Goal: Transaction & Acquisition: Book appointment/travel/reservation

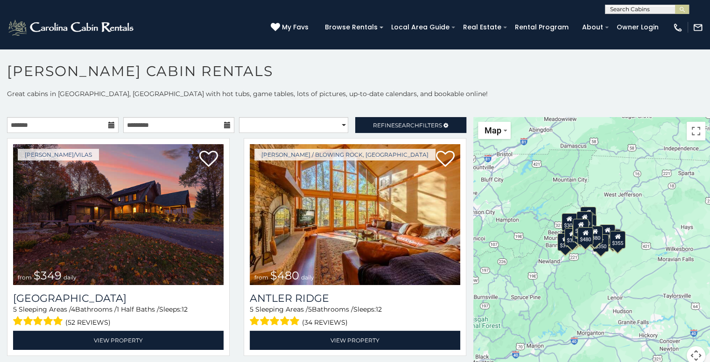
drag, startPoint x: 613, startPoint y: 298, endPoint x: 572, endPoint y: 293, distance: 40.5
click at [572, 293] on div "$349 $480 $525 $315 $355 $635 $675 $930 $400 $451 $330 $400 $485 $460 $395 $695…" at bounding box center [591, 246] width 237 height 259
click at [627, 217] on div "$349 $480 $525 $315 $355 $635 $675 $930 $400 $451 $330 $400 $485 $460 $395 $695…" at bounding box center [591, 246] width 237 height 259
click at [648, 233] on div "$349 $480 $525 $315 $355 $635 $675 $930 $400 $451 $330 $400 $485 $460 $395 $695…" at bounding box center [591, 246] width 237 height 259
click at [78, 126] on input "text" at bounding box center [63, 125] width 112 height 16
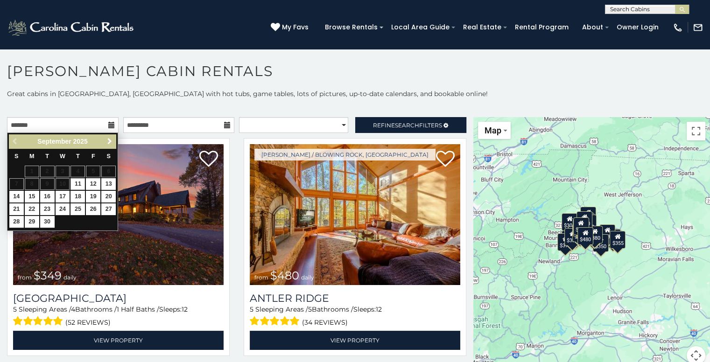
click at [111, 142] on span "Next" at bounding box center [109, 141] width 7 height 7
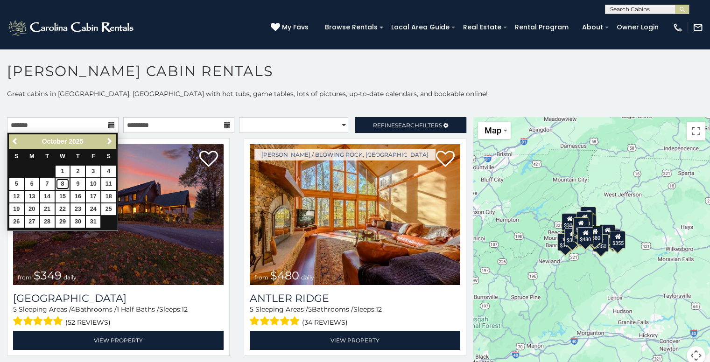
click at [60, 185] on link "8" at bounding box center [63, 184] width 14 height 12
type input "**********"
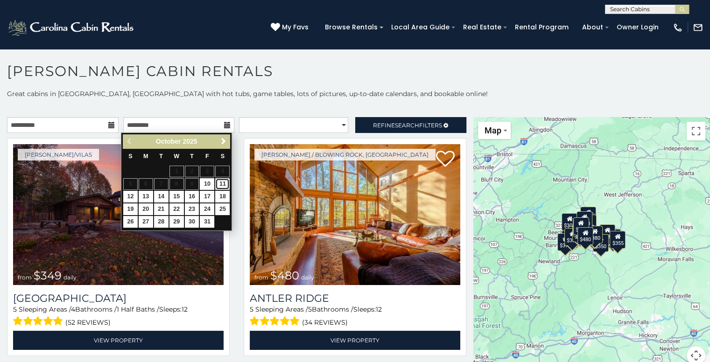
click at [221, 184] on link "11" at bounding box center [222, 184] width 14 height 12
type input "**********"
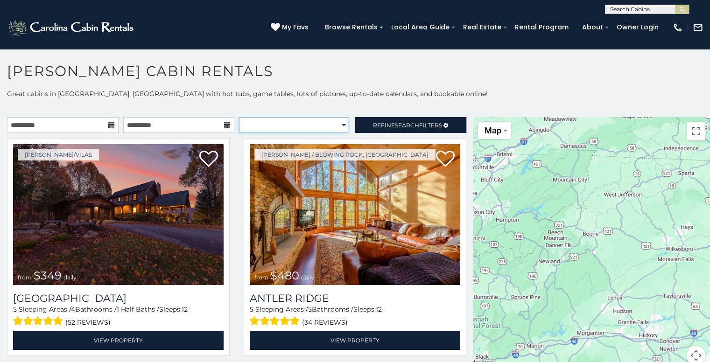
click at [295, 127] on select "**********" at bounding box center [293, 125] width 109 height 16
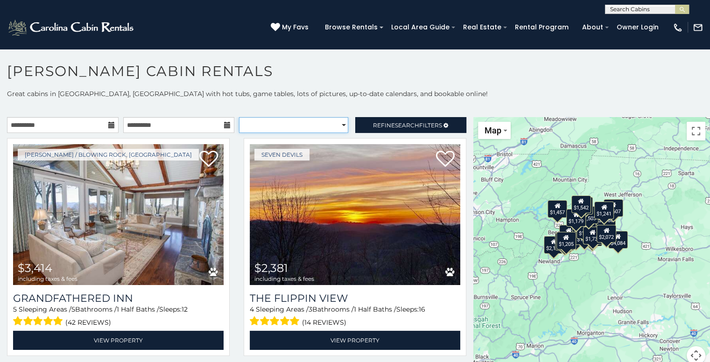
click at [239, 117] on select "**********" at bounding box center [293, 125] width 109 height 16
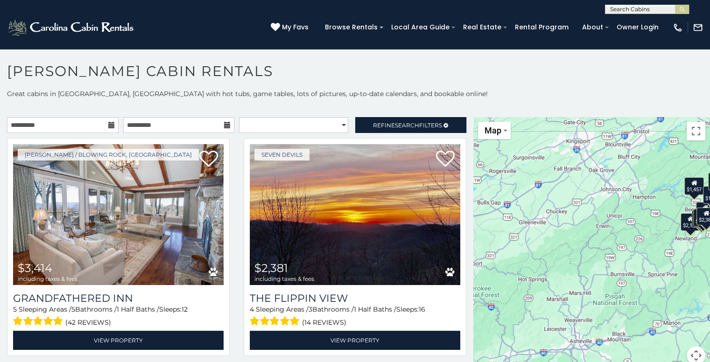
drag, startPoint x: 507, startPoint y: 214, endPoint x: 645, endPoint y: 189, distance: 139.9
click at [645, 189] on div "$3,414 $2,381 $2,147 $1,489 $1,668 $2,002 $2,294 $1,489 $1,432 $2,154 $1,386 $1…" at bounding box center [591, 246] width 237 height 259
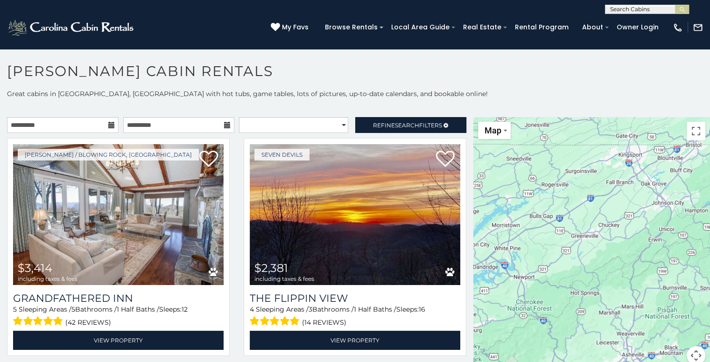
drag, startPoint x: 583, startPoint y: 204, endPoint x: 635, endPoint y: 219, distance: 54.5
click at [635, 219] on div "$3,414 $2,381 $2,147 $1,489 $1,668 $2,002 $2,294 $1,489 $1,432 $2,154 $1,386 $1…" at bounding box center [591, 246] width 237 height 259
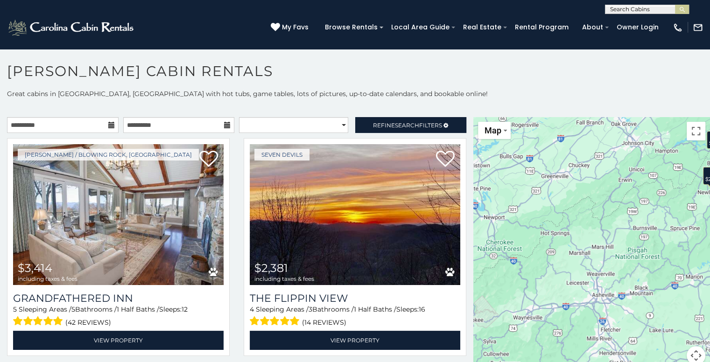
drag, startPoint x: 597, startPoint y: 213, endPoint x: 577, endPoint y: 179, distance: 39.6
click at [570, 154] on div "$3,414 $2,381 $2,147 $1,489 $1,668 $2,002 $2,294 $1,489 $1,432 $2,154 $1,386 $1…" at bounding box center [591, 246] width 237 height 259
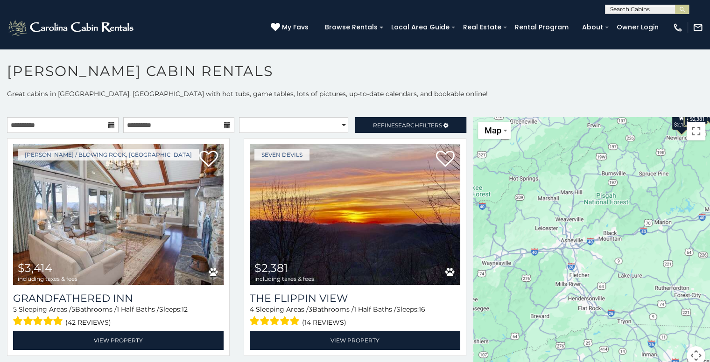
drag, startPoint x: 588, startPoint y: 223, endPoint x: 559, endPoint y: 170, distance: 60.2
click at [559, 170] on div "$3,414 $2,381 $2,147 $1,489 $1,668 $2,002 $2,294 $1,489 $1,432 $2,154 $1,386 $1…" at bounding box center [591, 246] width 237 height 259
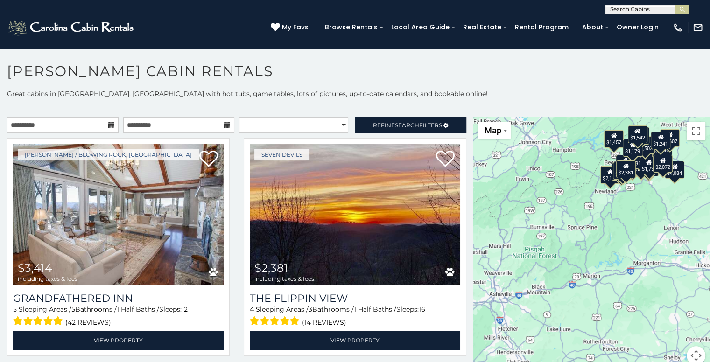
drag, startPoint x: 565, startPoint y: 195, endPoint x: 498, endPoint y: 239, distance: 80.2
click at [488, 245] on div "$3,414 $2,381 $2,147 $1,489 $1,668 $2,002 $2,294 $1,489 $1,432 $2,154 $1,386 $1…" at bounding box center [591, 246] width 237 height 259
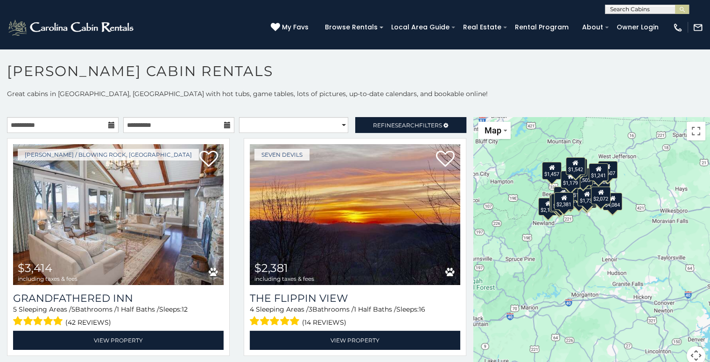
drag, startPoint x: 524, startPoint y: 256, endPoint x: 499, endPoint y: 265, distance: 27.2
click at [499, 265] on div "$3,414 $2,381 $2,147 $1,489 $1,668 $2,002 $2,294 $1,489 $1,432 $2,154 $1,386 $1…" at bounding box center [591, 246] width 237 height 259
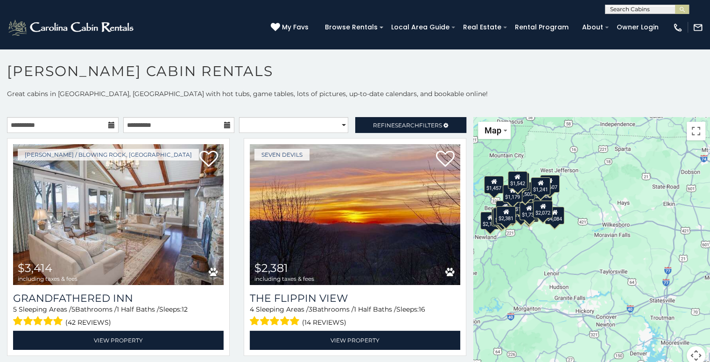
drag, startPoint x: 585, startPoint y: 228, endPoint x: 526, endPoint y: 217, distance: 59.4
click at [526, 217] on div "$3,414 $2,381 $2,147 $1,489 $1,668 $2,002 $2,294 $1,489 $1,432 $2,154 $1,386 $1…" at bounding box center [591, 246] width 237 height 259
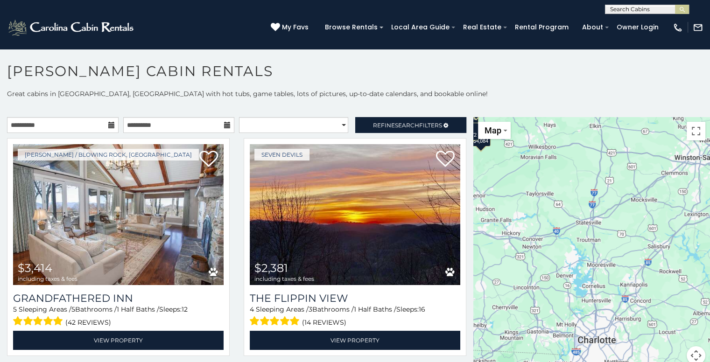
drag, startPoint x: 555, startPoint y: 176, endPoint x: 544, endPoint y: 196, distance: 22.6
click at [570, 147] on div "$3,414 $2,381 $2,147 $1,489 $1,668 $2,002 $2,294 $1,489 $1,432 $2,154 $1,386 $1…" at bounding box center [591, 246] width 237 height 259
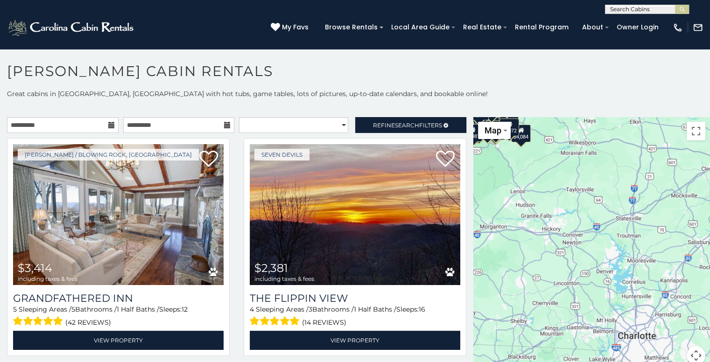
drag, startPoint x: 518, startPoint y: 213, endPoint x: 589, endPoint y: 213, distance: 70.5
click at [585, 211] on div "$3,414 $2,381 $2,147 $1,489 $1,668 $2,002 $2,294 $1,489 $1,432 $2,154 $1,386 $1…" at bounding box center [591, 246] width 237 height 259
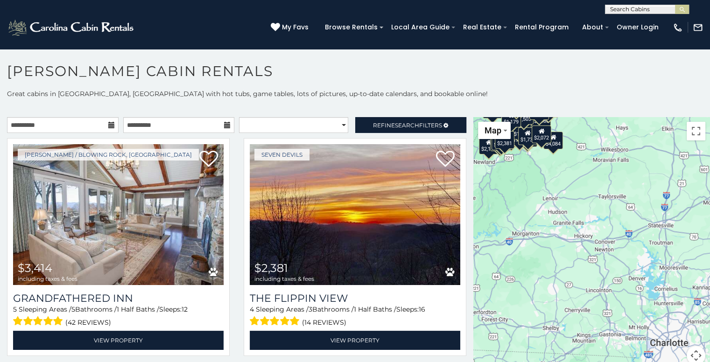
drag, startPoint x: 585, startPoint y: 226, endPoint x: 640, endPoint y: 245, distance: 58.6
click at [633, 240] on div "$3,414 $2,381 $2,147 $1,489 $1,668 $2,002 $2,294 $1,489 $1,432 $2,154 $1,386 $1…" at bounding box center [591, 246] width 237 height 259
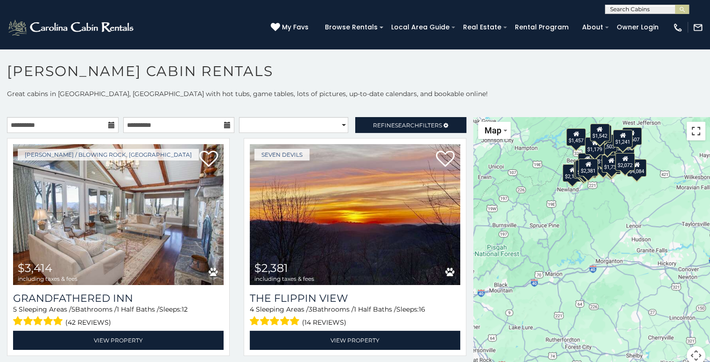
click at [691, 129] on button "Toggle fullscreen view" at bounding box center [696, 131] width 19 height 19
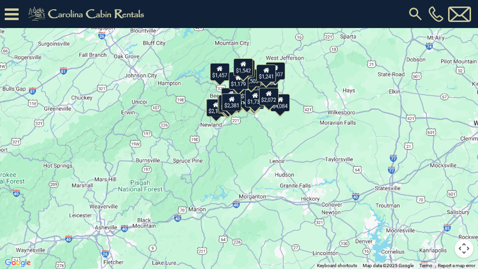
drag, startPoint x: 269, startPoint y: 141, endPoint x: 270, endPoint y: 175, distance: 33.6
click at [267, 182] on div "$3,414 $2,381 $2,147 $1,489 $1,668 $2,002 $2,294 $1,489 $1,432 $2,154 $1,386 $1…" at bounding box center [239, 134] width 478 height 269
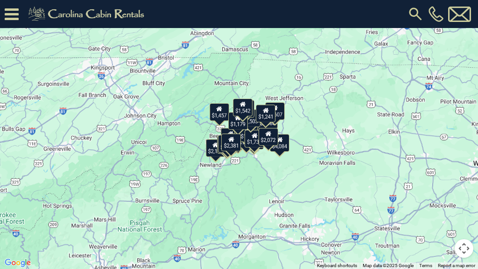
drag, startPoint x: 307, startPoint y: 120, endPoint x: 308, endPoint y: 146, distance: 25.2
click at [308, 146] on div "$3,414 $2,381 $2,147 $1,489 $1,668 $2,002 $2,294 $1,489 $1,432 $2,154 $1,386 $1…" at bounding box center [239, 134] width 478 height 269
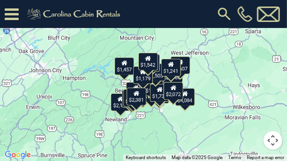
click at [273, 141] on button "Map camera controls" at bounding box center [272, 140] width 19 height 19
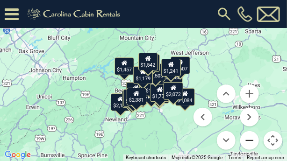
click at [248, 140] on button "Zoom out" at bounding box center [249, 140] width 19 height 19
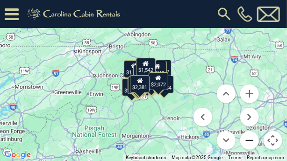
click at [248, 140] on button "Zoom out" at bounding box center [249, 140] width 19 height 19
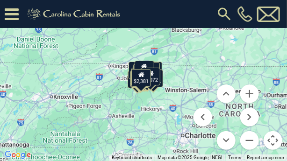
click at [272, 16] on button "Toggle fullscreen view" at bounding box center [272, 14] width 19 height 19
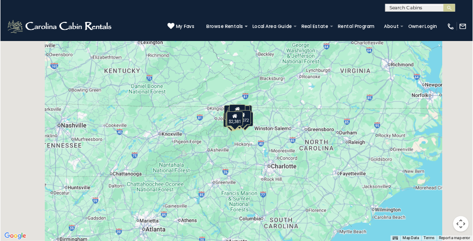
scroll to position [5, 0]
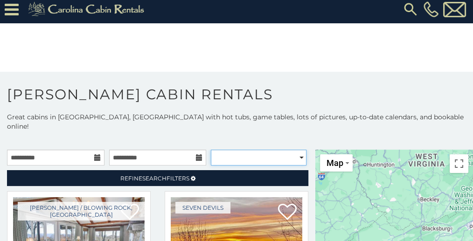
click at [256, 150] on select "**********" at bounding box center [259, 158] width 96 height 16
select select "*********"
click at [211, 150] on select "**********" at bounding box center [259, 158] width 96 height 16
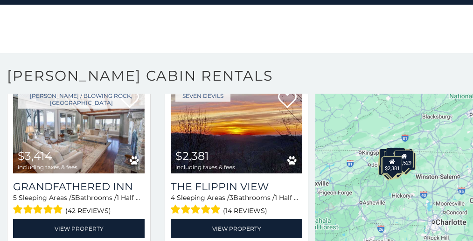
scroll to position [33, 0]
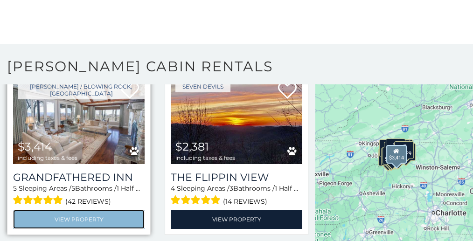
click at [89, 210] on link "View Property" at bounding box center [79, 219] width 132 height 19
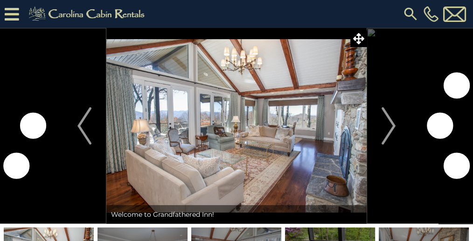
click at [247, 157] on img at bounding box center [236, 126] width 261 height 196
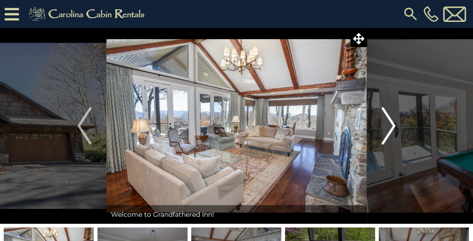
click at [395, 125] on img "Next" at bounding box center [389, 125] width 14 height 37
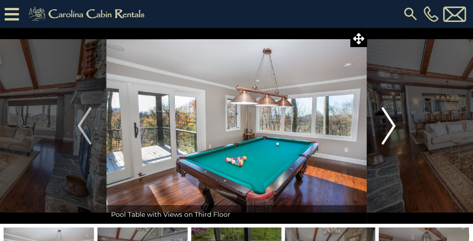
click at [395, 125] on img "Next" at bounding box center [389, 125] width 14 height 37
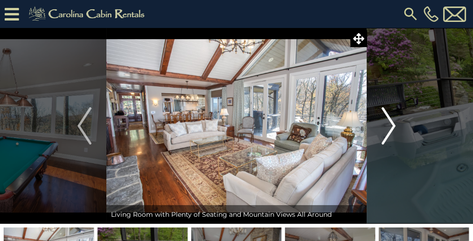
click at [395, 125] on img "Next" at bounding box center [389, 125] width 14 height 37
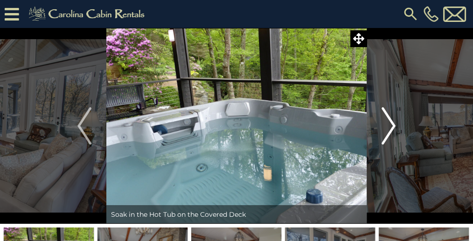
click at [395, 126] on img "Next" at bounding box center [389, 125] width 14 height 37
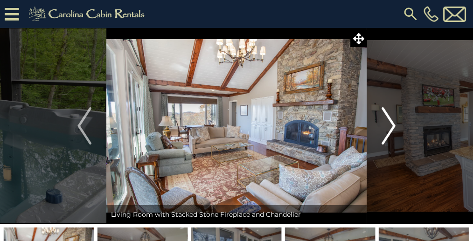
click at [395, 126] on img "Next" at bounding box center [389, 125] width 14 height 37
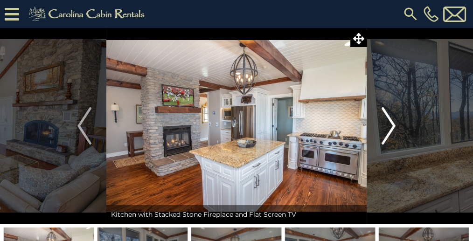
click at [395, 126] on img "Next" at bounding box center [389, 125] width 14 height 37
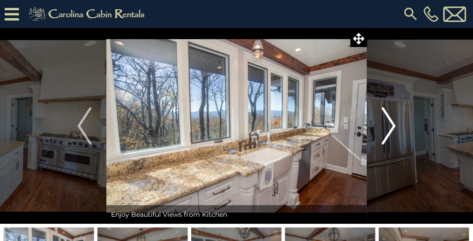
click at [395, 125] on img "Next" at bounding box center [389, 125] width 14 height 37
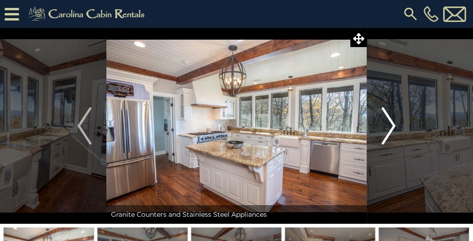
click at [396, 125] on button "Next" at bounding box center [389, 126] width 44 height 196
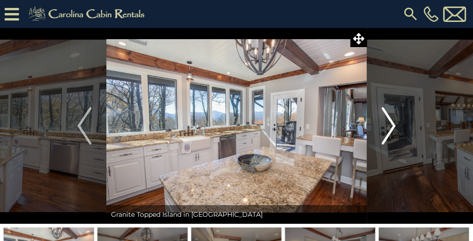
click at [396, 125] on button "Next" at bounding box center [389, 126] width 44 height 196
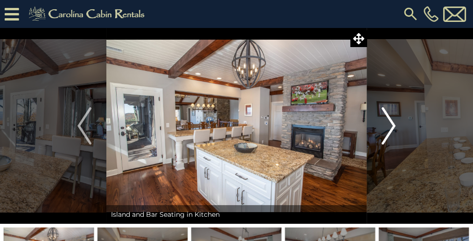
click at [395, 125] on img "Next" at bounding box center [389, 125] width 14 height 37
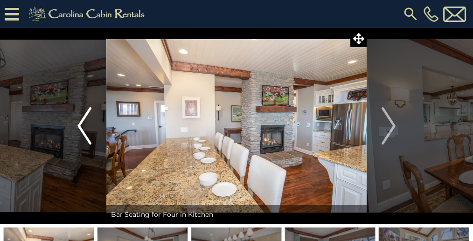
click at [73, 129] on button "Previous" at bounding box center [85, 126] width 44 height 196
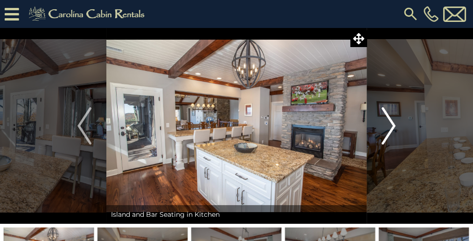
click at [393, 125] on img "Next" at bounding box center [389, 125] width 14 height 37
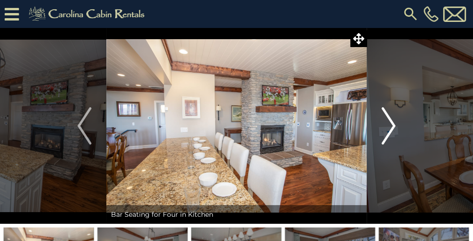
click at [394, 124] on img "Next" at bounding box center [389, 125] width 14 height 37
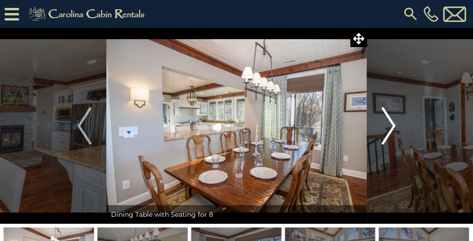
click at [393, 124] on img "Next" at bounding box center [389, 125] width 14 height 37
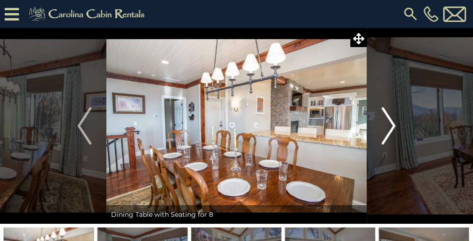
click at [393, 124] on img "Next" at bounding box center [389, 125] width 14 height 37
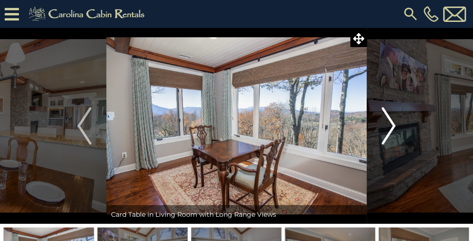
click at [393, 125] on img "Next" at bounding box center [389, 125] width 14 height 37
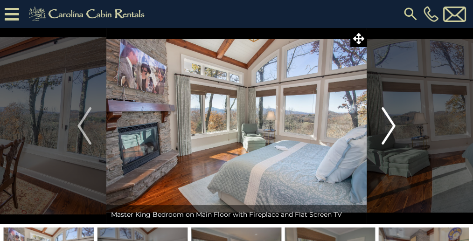
click at [393, 124] on img "Next" at bounding box center [389, 125] width 14 height 37
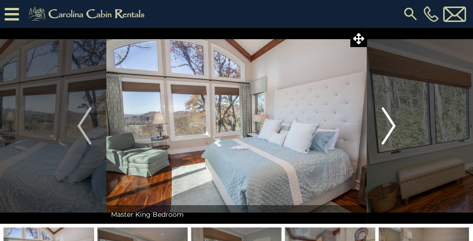
click at [392, 125] on img "Next" at bounding box center [389, 125] width 14 height 37
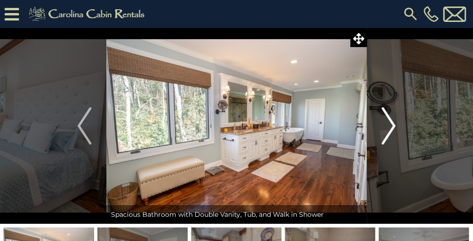
click at [392, 126] on img "Next" at bounding box center [389, 125] width 14 height 37
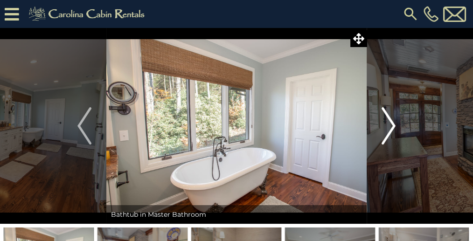
click at [392, 126] on img "Next" at bounding box center [389, 125] width 14 height 37
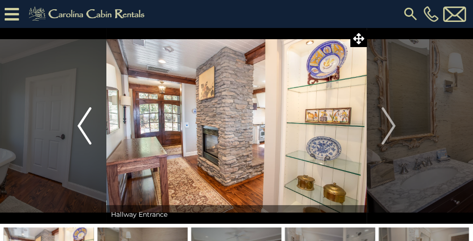
click at [80, 132] on img "Previous" at bounding box center [85, 125] width 14 height 37
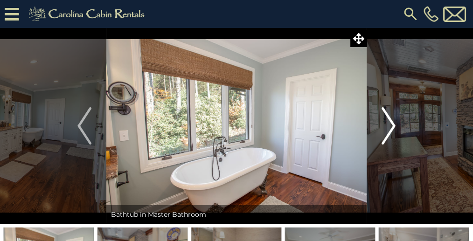
click at [395, 125] on img "Next" at bounding box center [389, 125] width 14 height 37
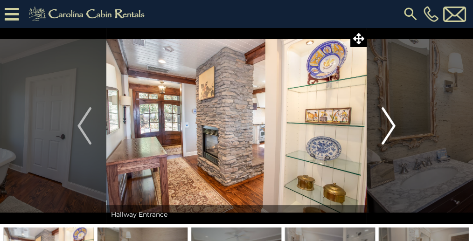
click at [394, 126] on img "Next" at bounding box center [389, 125] width 14 height 37
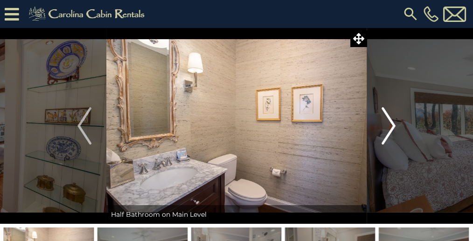
click at [394, 126] on img "Next" at bounding box center [389, 125] width 14 height 37
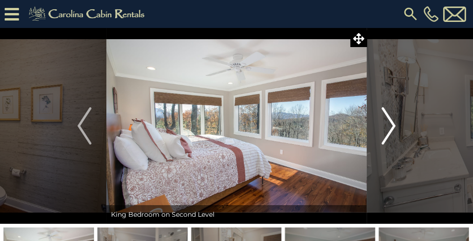
click at [394, 126] on img "Next" at bounding box center [389, 125] width 14 height 37
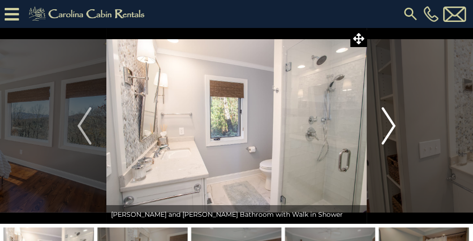
click at [394, 127] on img "Next" at bounding box center [389, 125] width 14 height 37
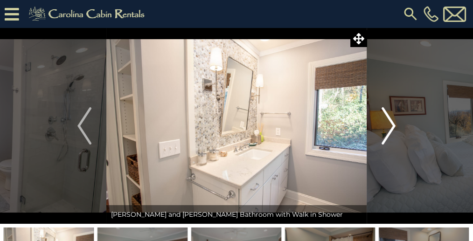
click at [394, 127] on img "Next" at bounding box center [389, 125] width 14 height 37
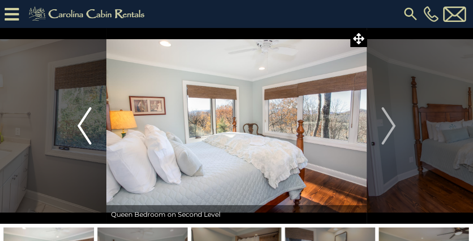
click at [79, 128] on img "Previous" at bounding box center [85, 125] width 14 height 37
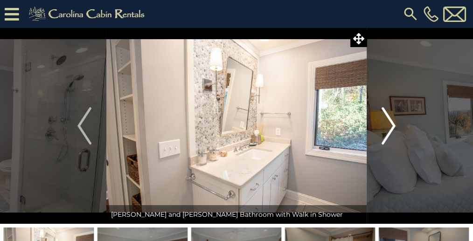
click at [393, 125] on img "Next" at bounding box center [389, 125] width 14 height 37
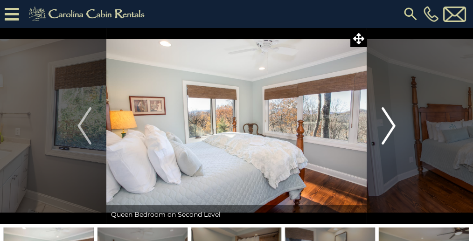
click at [393, 125] on img "Next" at bounding box center [389, 125] width 14 height 37
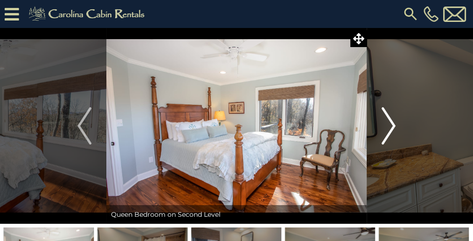
click at [393, 125] on img "Next" at bounding box center [389, 125] width 14 height 37
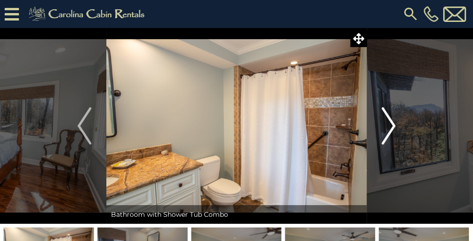
click at [393, 125] on img "Next" at bounding box center [389, 125] width 14 height 37
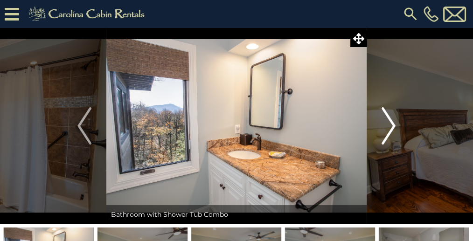
click at [393, 125] on img "Next" at bounding box center [389, 125] width 14 height 37
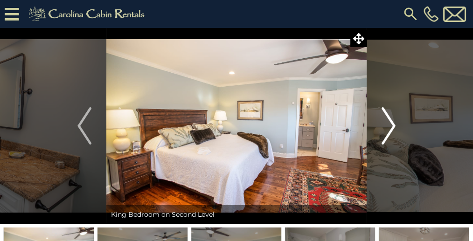
click at [393, 125] on img "Next" at bounding box center [389, 125] width 14 height 37
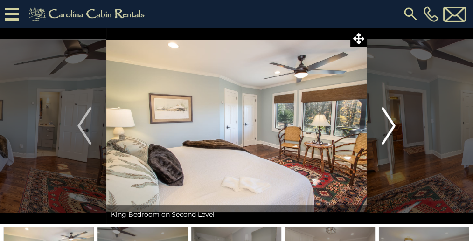
click at [393, 125] on img "Next" at bounding box center [389, 125] width 14 height 37
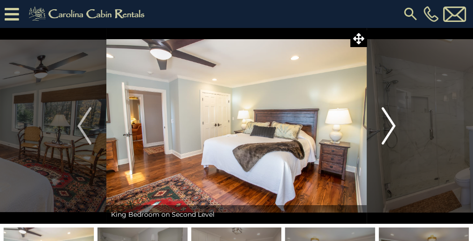
click at [393, 125] on img "Next" at bounding box center [389, 125] width 14 height 37
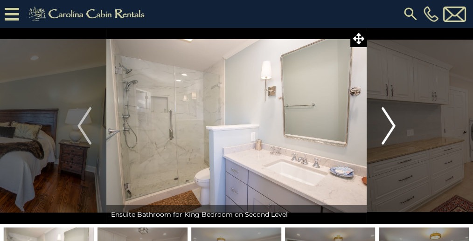
click at [393, 125] on img "Next" at bounding box center [389, 125] width 14 height 37
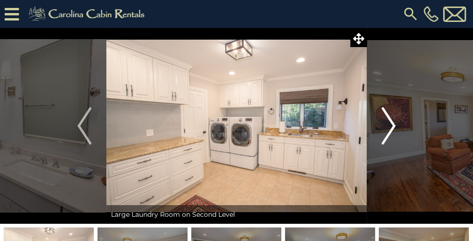
click at [393, 125] on img "Next" at bounding box center [389, 125] width 14 height 37
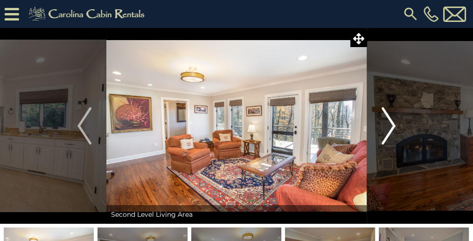
click at [393, 125] on img "Next" at bounding box center [389, 125] width 14 height 37
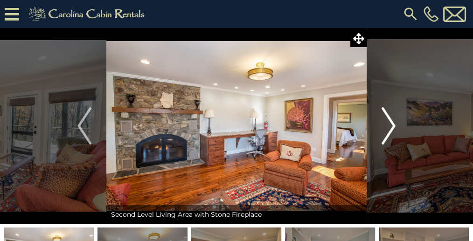
click at [394, 123] on img "Next" at bounding box center [389, 125] width 14 height 37
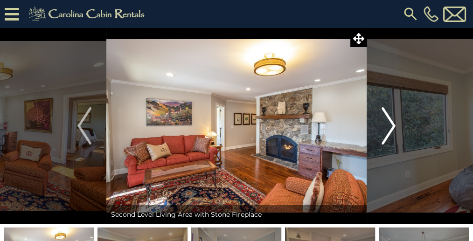
click at [394, 123] on img "Next" at bounding box center [389, 125] width 14 height 37
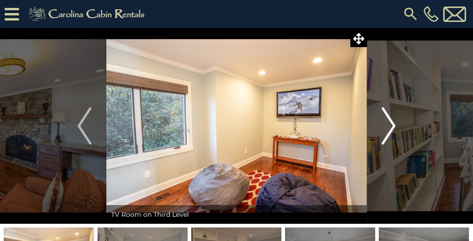
click at [394, 123] on img "Next" at bounding box center [389, 125] width 14 height 37
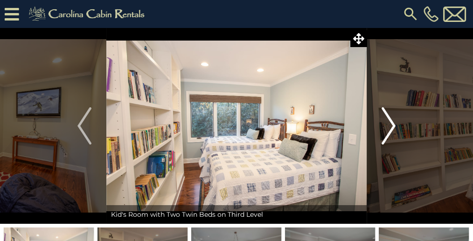
click at [394, 123] on img "Next" at bounding box center [389, 125] width 14 height 37
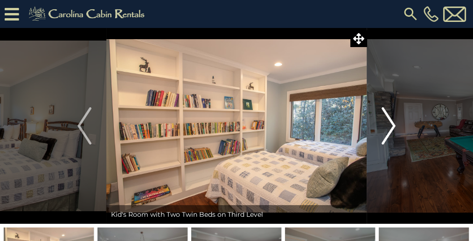
click at [394, 123] on img "Next" at bounding box center [389, 125] width 14 height 37
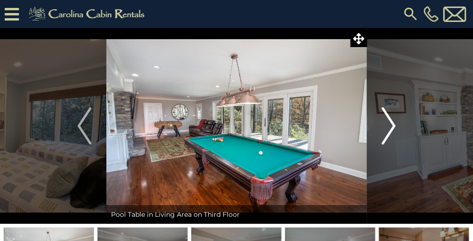
click at [394, 123] on img "Next" at bounding box center [389, 125] width 14 height 37
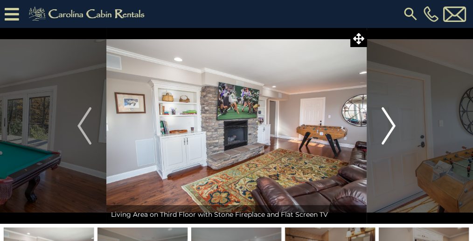
click at [394, 123] on img "Next" at bounding box center [389, 125] width 14 height 37
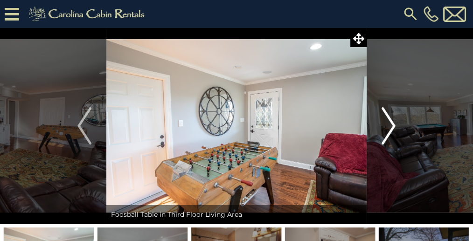
click at [394, 123] on img "Next" at bounding box center [389, 125] width 14 height 37
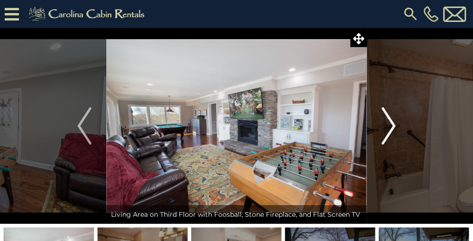
click at [394, 123] on img "Next" at bounding box center [389, 125] width 14 height 37
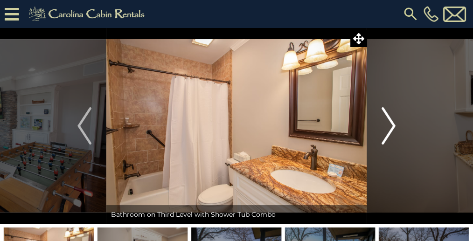
click at [394, 123] on img "Next" at bounding box center [389, 125] width 14 height 37
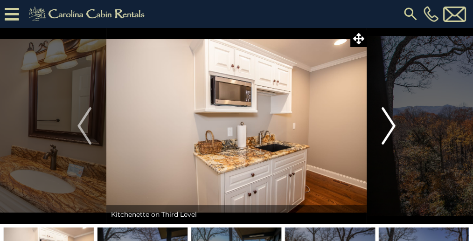
click at [394, 123] on img "Next" at bounding box center [389, 125] width 14 height 37
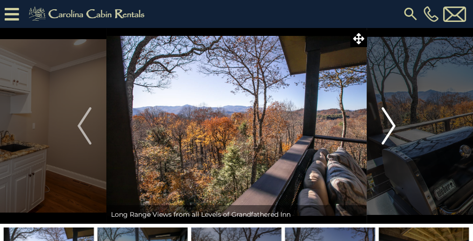
click at [394, 123] on img "Next" at bounding box center [389, 125] width 14 height 37
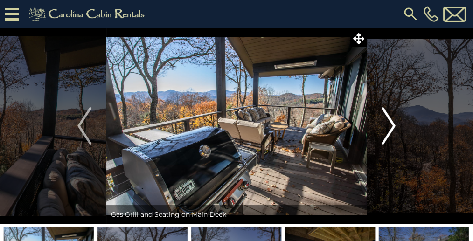
click at [394, 123] on img "Next" at bounding box center [389, 125] width 14 height 37
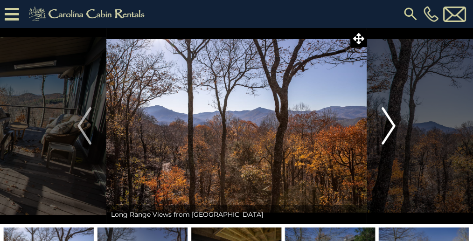
click at [394, 123] on img "Next" at bounding box center [389, 125] width 14 height 37
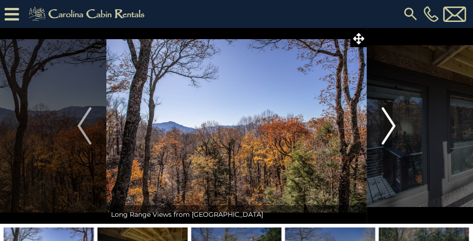
click at [392, 125] on img "Next" at bounding box center [389, 125] width 14 height 37
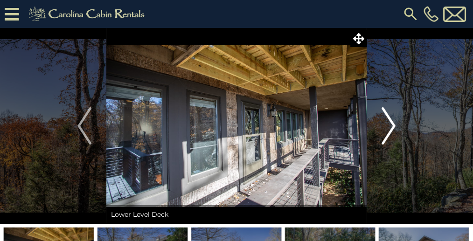
click at [392, 125] on img "Next" at bounding box center [389, 125] width 14 height 37
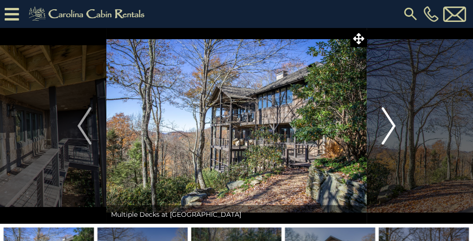
click at [392, 125] on img "Next" at bounding box center [389, 125] width 14 height 37
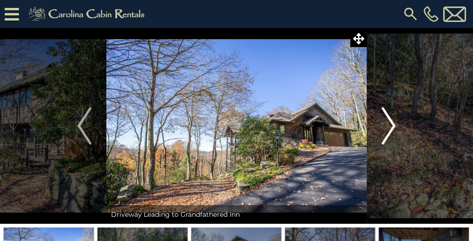
click at [391, 124] on img "Next" at bounding box center [389, 125] width 14 height 37
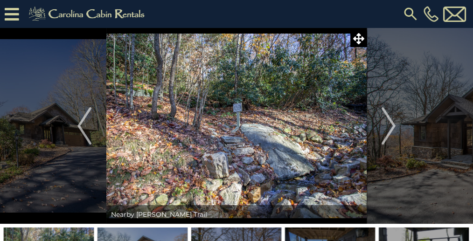
drag, startPoint x: 306, startPoint y: 180, endPoint x: 316, endPoint y: 138, distance: 43.0
click at [315, 138] on img at bounding box center [236, 126] width 261 height 196
click at [391, 124] on img "Next" at bounding box center [389, 125] width 14 height 37
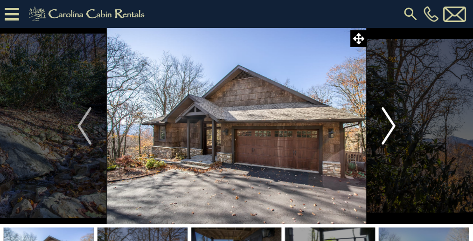
click at [391, 124] on img "Next" at bounding box center [389, 125] width 14 height 37
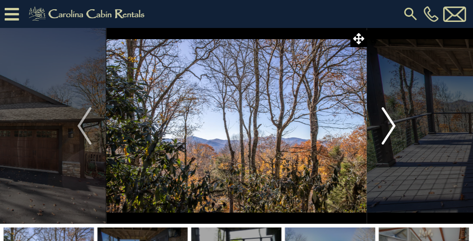
click at [391, 124] on img "Next" at bounding box center [389, 125] width 14 height 37
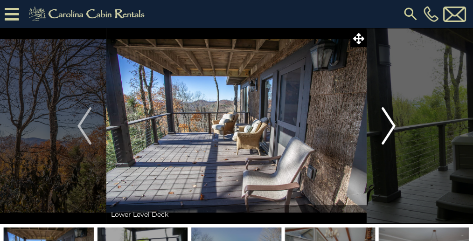
click at [391, 124] on img "Next" at bounding box center [389, 125] width 14 height 37
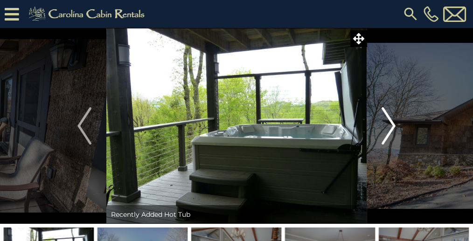
click at [391, 124] on img "Next" at bounding box center [389, 125] width 14 height 37
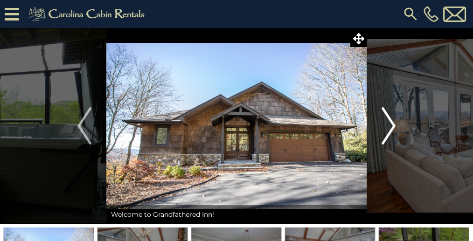
click at [391, 124] on img "Next" at bounding box center [389, 125] width 14 height 37
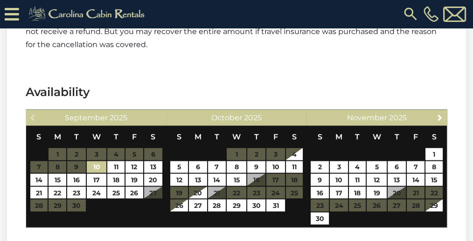
scroll to position [2023, 0]
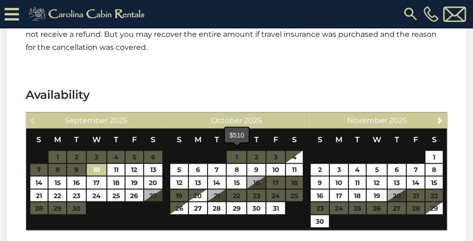
click at [235, 142] on div "$510" at bounding box center [237, 135] width 24 height 15
click at [297, 164] on link "11" at bounding box center [294, 170] width 17 height 12
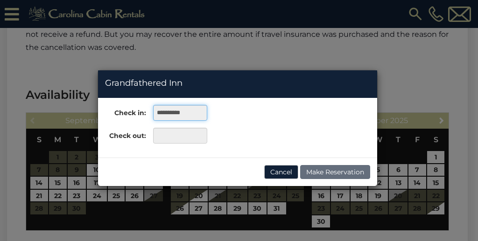
click at [161, 117] on input "**********" at bounding box center [180, 113] width 54 height 16
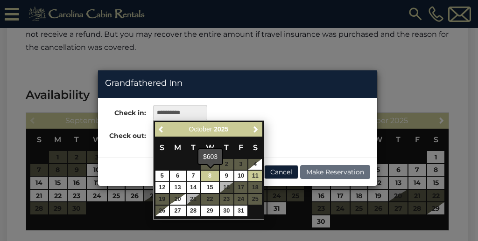
click at [206, 176] on link "8" at bounding box center [210, 176] width 18 height 11
type input "**********"
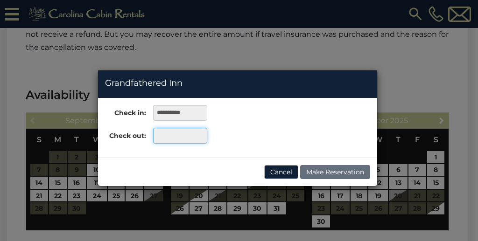
click at [166, 138] on input "text" at bounding box center [180, 136] width 54 height 16
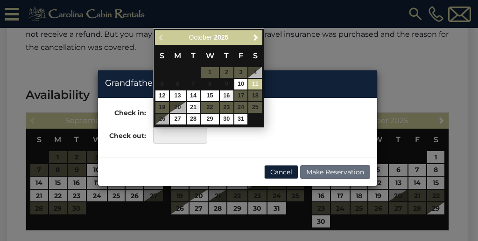
click at [255, 83] on link "11" at bounding box center [255, 84] width 14 height 11
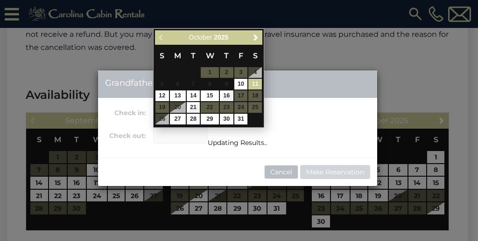
type input "**********"
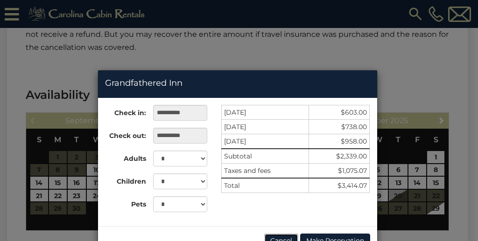
click at [285, 238] on button "Cancel" at bounding box center [281, 241] width 34 height 14
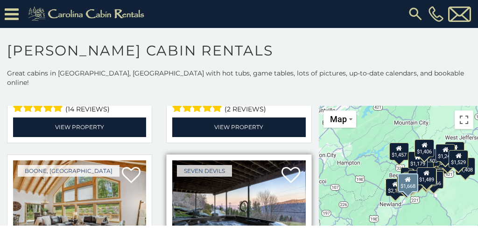
scroll to position [374, 0]
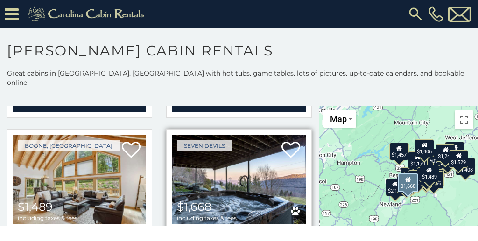
click at [226, 177] on img at bounding box center [238, 179] width 133 height 89
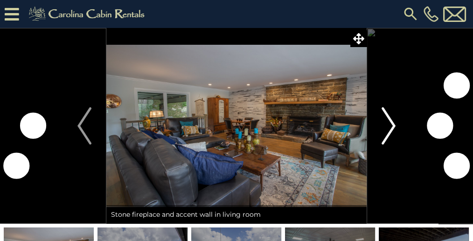
click at [394, 126] on img "Next" at bounding box center [389, 125] width 14 height 37
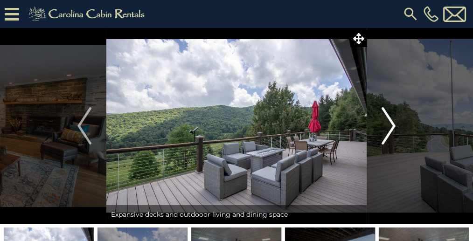
click at [394, 126] on img "Next" at bounding box center [389, 125] width 14 height 37
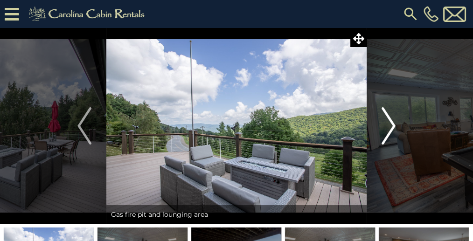
click at [394, 126] on img "Next" at bounding box center [389, 125] width 14 height 37
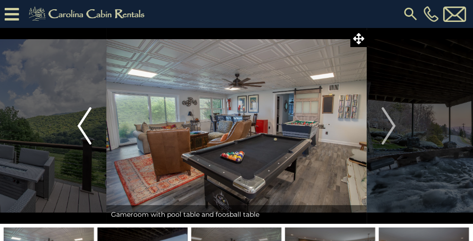
click at [81, 132] on img "Previous" at bounding box center [85, 125] width 14 height 37
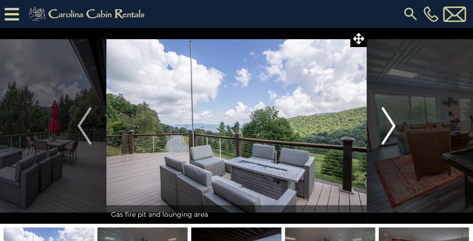
click at [387, 123] on img "Next" at bounding box center [389, 125] width 14 height 37
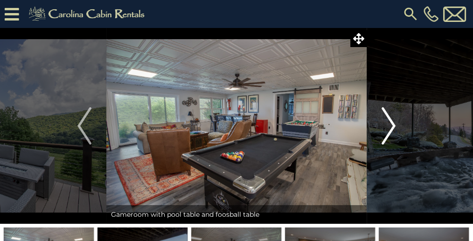
click at [387, 123] on img "Next" at bounding box center [389, 125] width 14 height 37
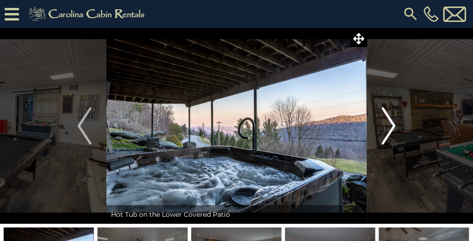
click at [391, 125] on img "Next" at bounding box center [389, 125] width 14 height 37
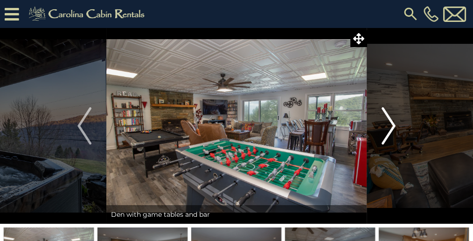
click at [392, 126] on img "Next" at bounding box center [389, 125] width 14 height 37
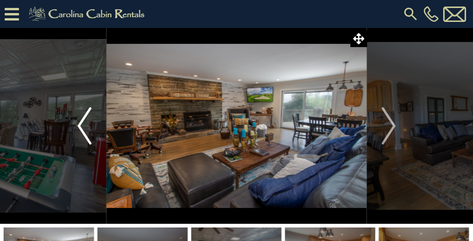
click at [80, 127] on img "Previous" at bounding box center [85, 125] width 14 height 37
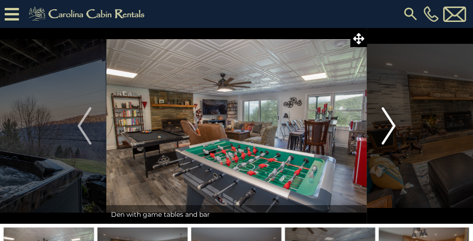
click at [395, 125] on img "Next" at bounding box center [389, 125] width 14 height 37
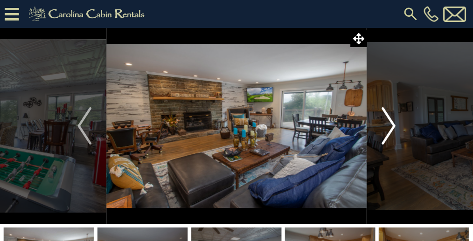
click at [392, 126] on img "Next" at bounding box center [389, 125] width 14 height 37
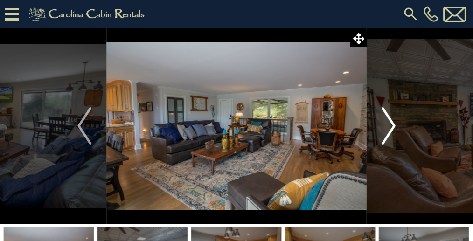
click at [391, 126] on img "Next" at bounding box center [389, 125] width 14 height 37
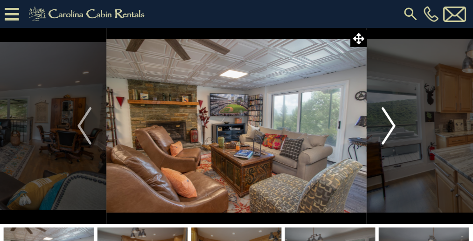
click at [390, 126] on img "Next" at bounding box center [389, 125] width 14 height 37
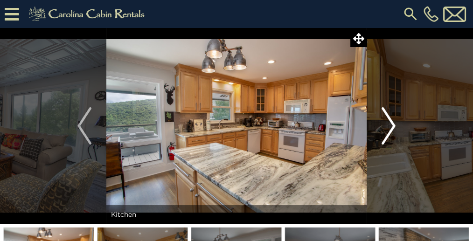
click at [391, 127] on img "Next" at bounding box center [389, 125] width 14 height 37
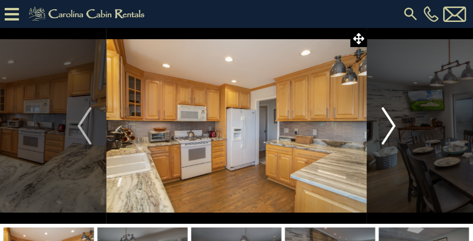
click at [392, 127] on img "Next" at bounding box center [389, 125] width 14 height 37
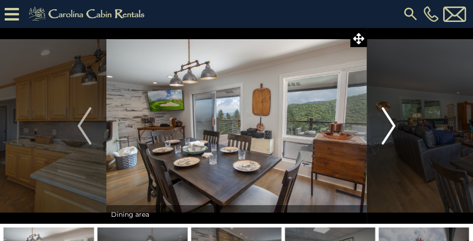
click at [392, 127] on img "Next" at bounding box center [389, 125] width 14 height 37
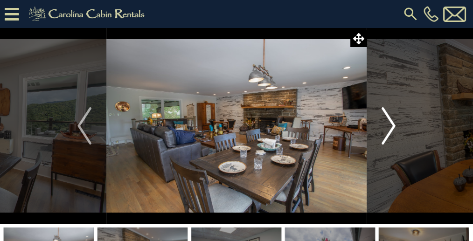
click at [392, 127] on img "Next" at bounding box center [389, 125] width 14 height 37
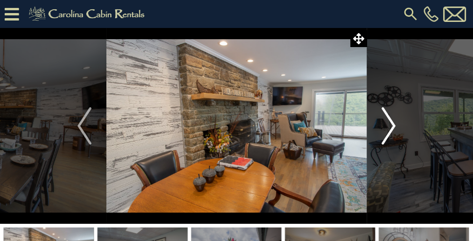
click at [392, 127] on img "Next" at bounding box center [389, 125] width 14 height 37
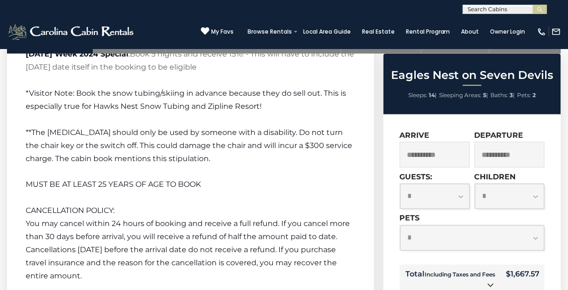
scroll to position [2925, 0]
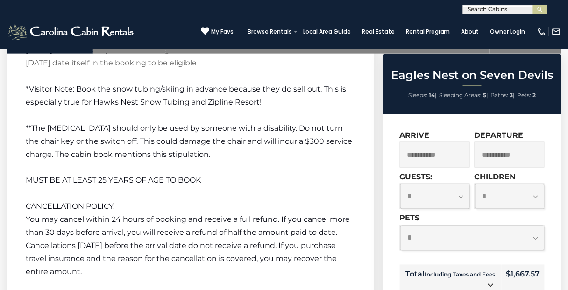
click at [459, 194] on select "**********" at bounding box center [435, 196] width 70 height 25
select select "*"
click at [400, 184] on select "**********" at bounding box center [435, 196] width 70 height 25
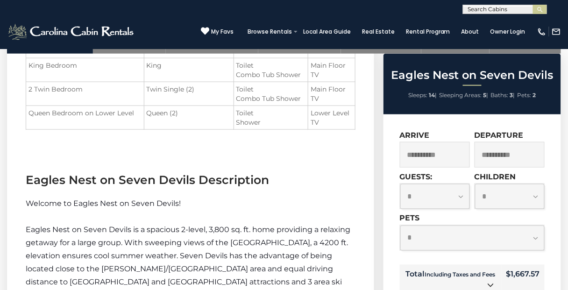
scroll to position [909, 0]
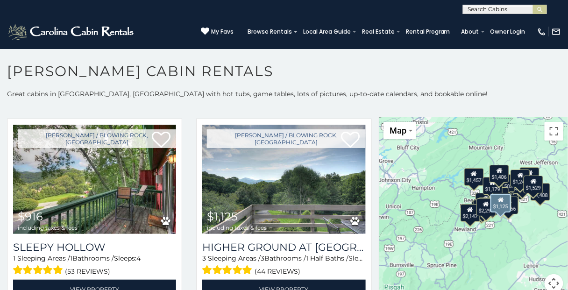
scroll to position [1008, 0]
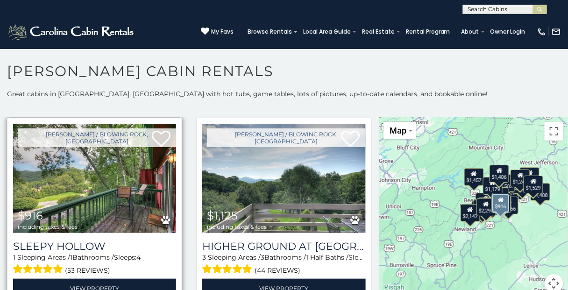
click at [92, 183] on img at bounding box center [94, 178] width 163 height 109
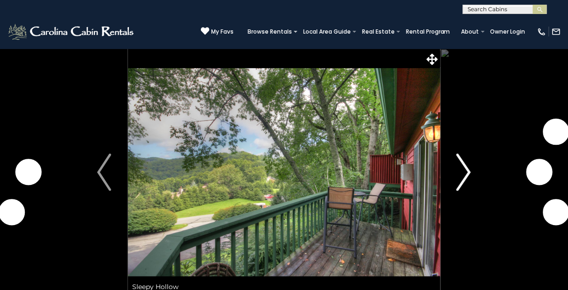
click at [469, 175] on img "Next" at bounding box center [464, 172] width 14 height 37
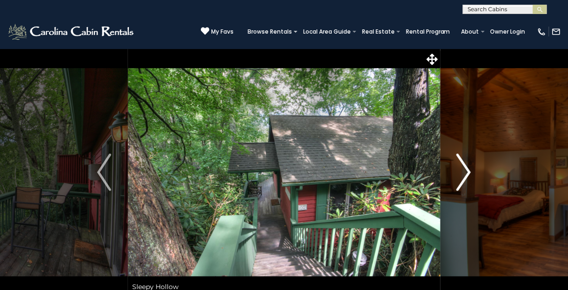
click at [470, 172] on img "Next" at bounding box center [464, 172] width 14 height 37
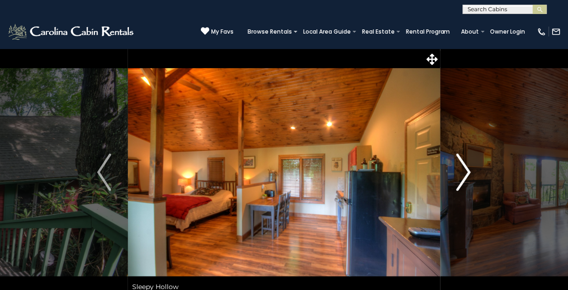
click at [470, 172] on img "Next" at bounding box center [464, 172] width 14 height 37
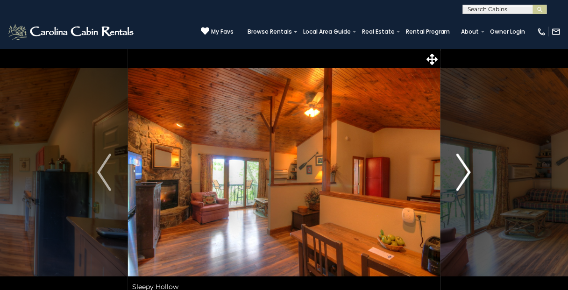
click at [470, 172] on img "Next" at bounding box center [464, 172] width 14 height 37
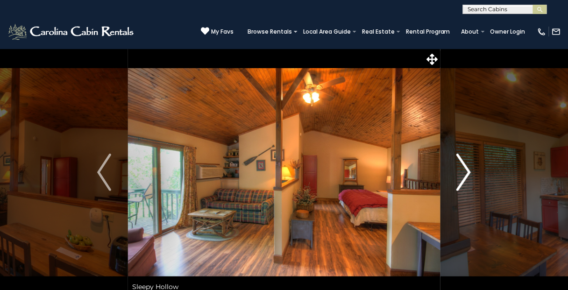
click at [470, 172] on img "Next" at bounding box center [464, 172] width 14 height 37
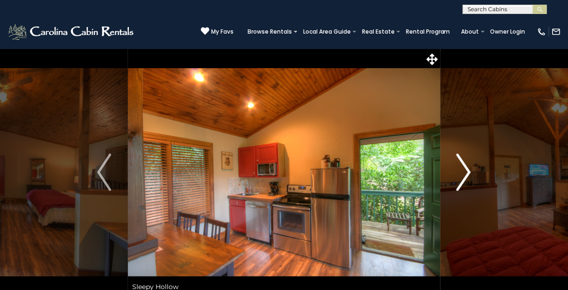
click at [470, 172] on img "Next" at bounding box center [464, 172] width 14 height 37
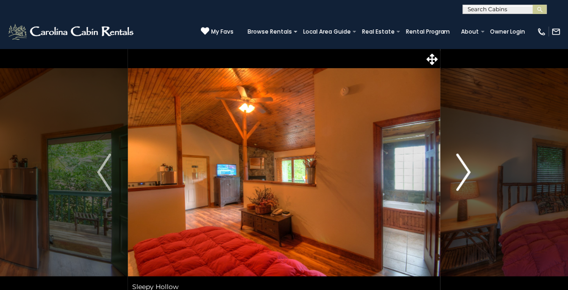
click at [470, 172] on img "Next" at bounding box center [464, 172] width 14 height 37
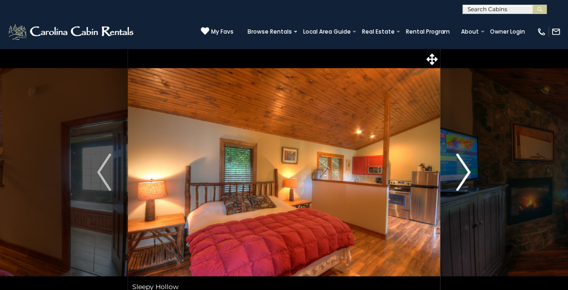
click at [470, 172] on img "Next" at bounding box center [464, 172] width 14 height 37
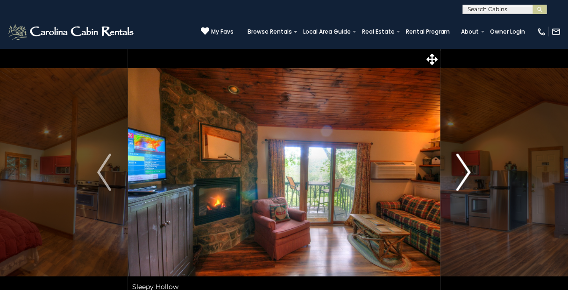
click at [467, 173] on img "Next" at bounding box center [464, 172] width 14 height 37
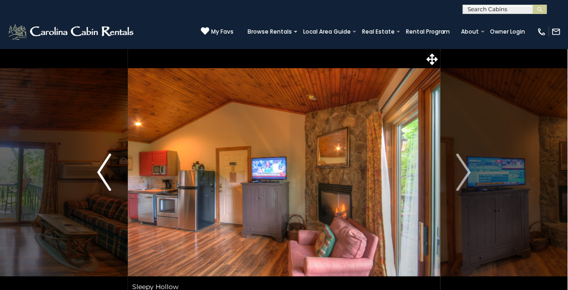
click at [98, 173] on img "Previous" at bounding box center [104, 172] width 14 height 37
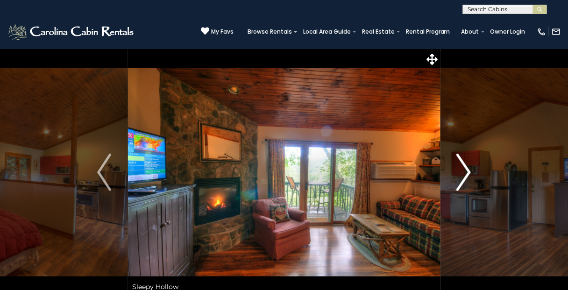
click at [467, 175] on img "Next" at bounding box center [464, 172] width 14 height 37
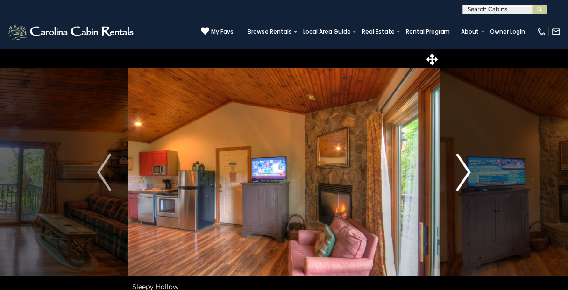
click at [467, 171] on img "Next" at bounding box center [464, 172] width 14 height 37
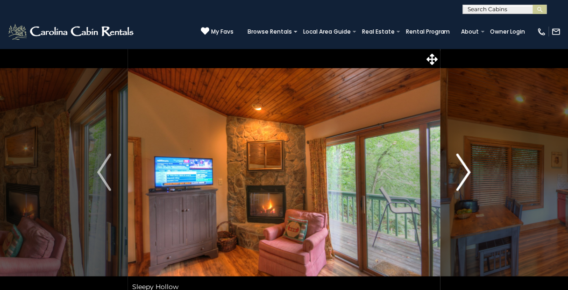
click at [467, 170] on img "Next" at bounding box center [464, 172] width 14 height 37
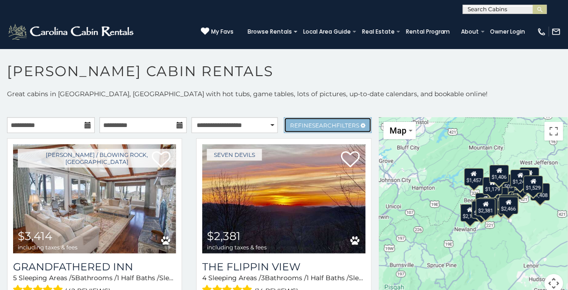
click at [301, 122] on span "Refine Search Filters" at bounding box center [324, 125] width 69 height 7
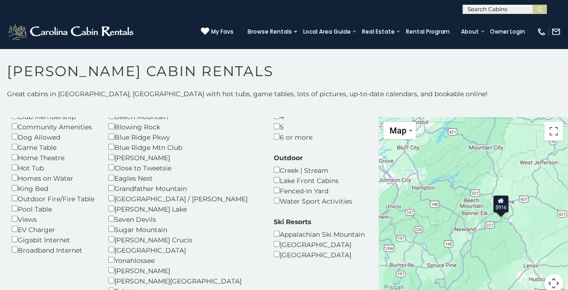
scroll to position [75, 0]
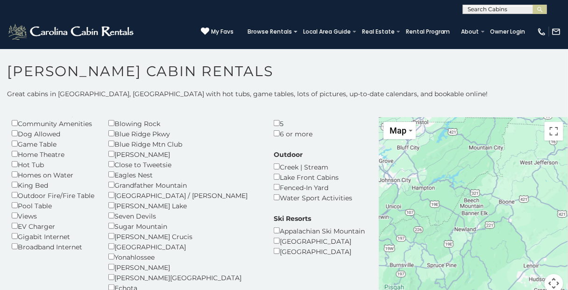
click at [13, 220] on div "Views" at bounding box center [53, 216] width 83 height 10
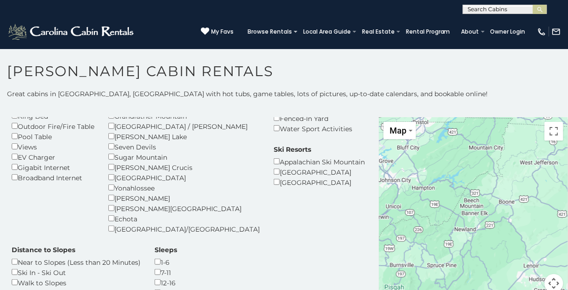
scroll to position [187, 0]
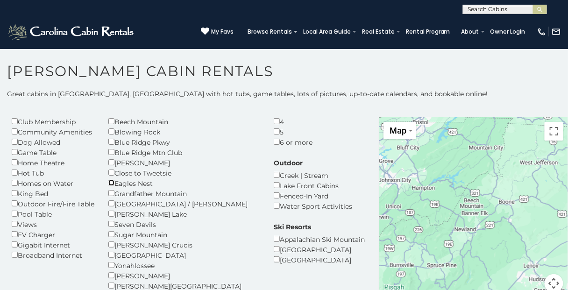
scroll to position [149, 0]
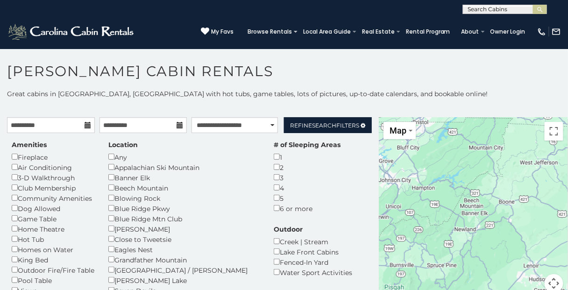
click at [267, 168] on div "# of Sleeping Areas 1 2 3 4 5 6 or more" at bounding box center [307, 176] width 81 height 73
click at [317, 126] on span "Search" at bounding box center [324, 125] width 24 height 7
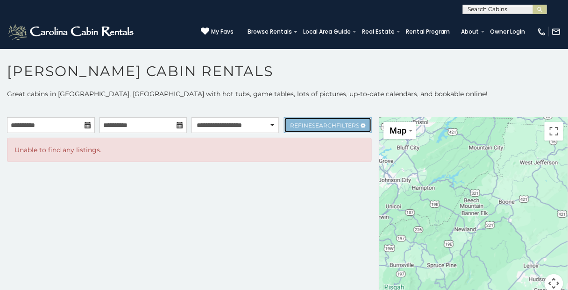
click at [317, 124] on span "Search" at bounding box center [324, 125] width 24 height 7
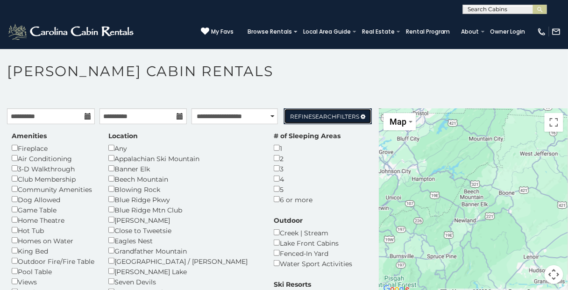
scroll to position [112, 0]
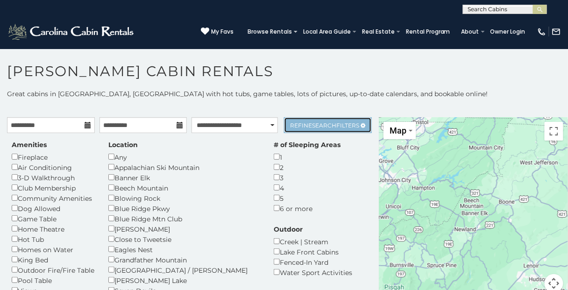
click at [318, 126] on span "Search" at bounding box center [324, 125] width 24 height 7
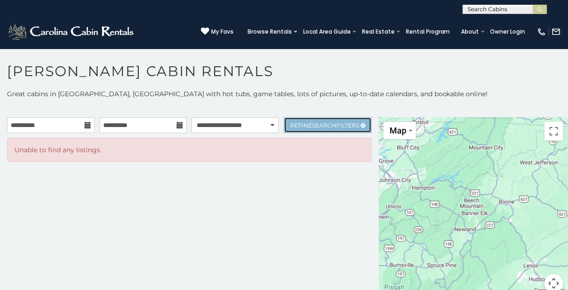
click at [318, 126] on span "Search" at bounding box center [324, 125] width 24 height 7
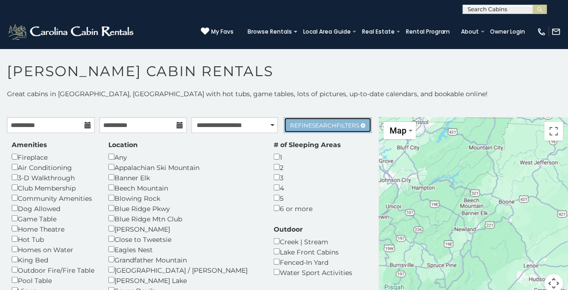
click at [319, 126] on span "Search" at bounding box center [324, 125] width 24 height 7
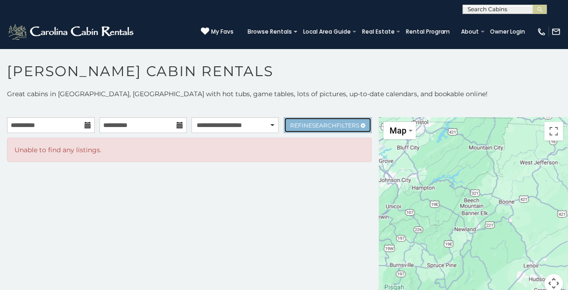
click at [312, 123] on span "Search" at bounding box center [324, 125] width 24 height 7
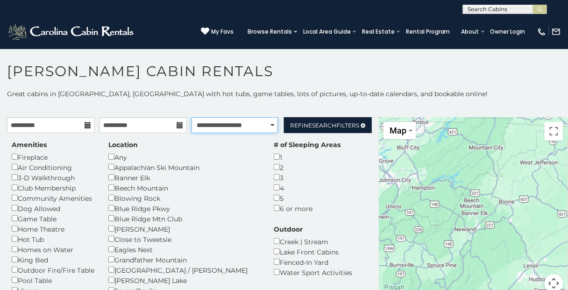
click at [241, 126] on select "**********" at bounding box center [234, 125] width 86 height 16
select select "**********"
click at [191, 117] on select "**********" at bounding box center [234, 125] width 86 height 16
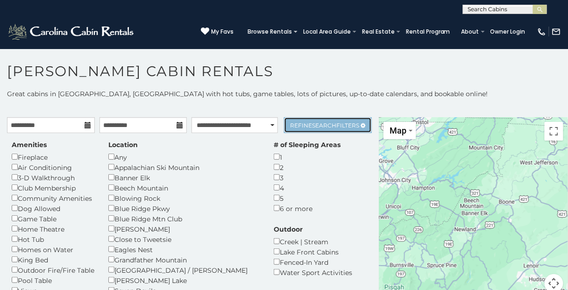
click at [316, 127] on span "Search" at bounding box center [324, 125] width 24 height 7
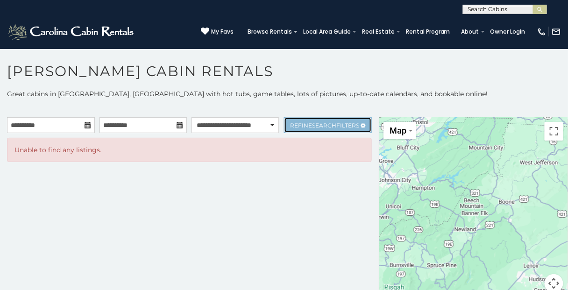
click at [316, 127] on span "Search" at bounding box center [324, 125] width 24 height 7
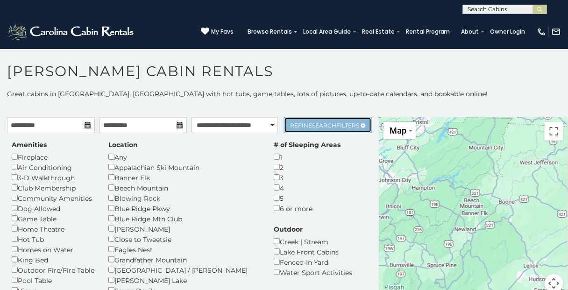
click at [309, 128] on link "Refine Search Filters" at bounding box center [328, 125] width 88 height 16
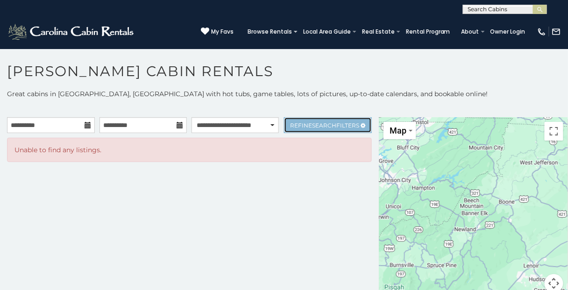
click at [309, 128] on link "Refine Search Filters" at bounding box center [328, 125] width 88 height 16
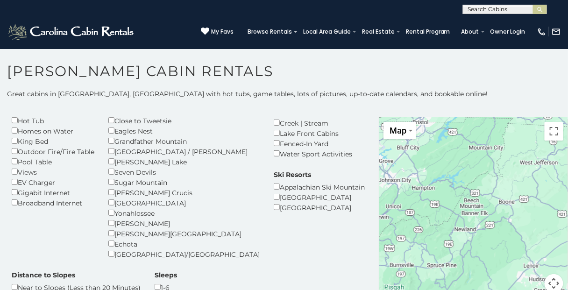
scroll to position [211, 0]
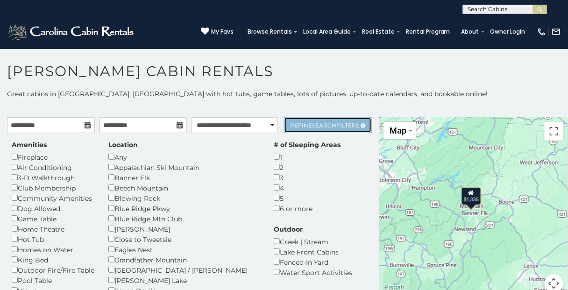
click at [302, 125] on span "Refine Search Filters" at bounding box center [324, 125] width 69 height 7
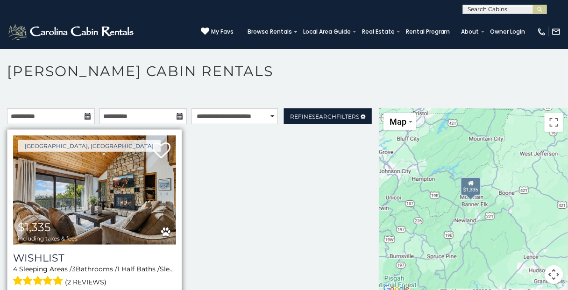
click at [105, 199] on img at bounding box center [94, 189] width 163 height 109
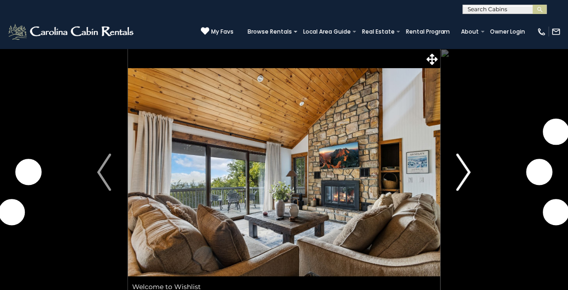
click at [469, 171] on img "Next" at bounding box center [464, 172] width 14 height 37
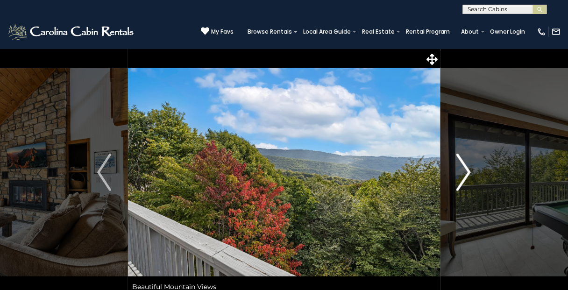
click at [468, 172] on img "Next" at bounding box center [464, 172] width 14 height 37
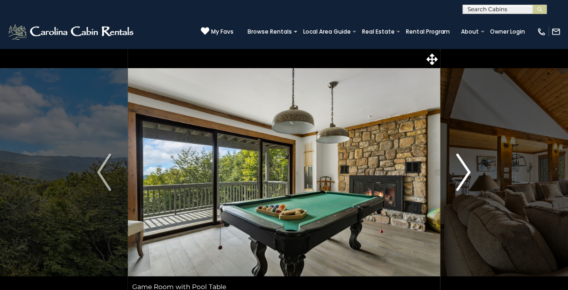
click at [473, 172] on button "Next" at bounding box center [463, 172] width 47 height 247
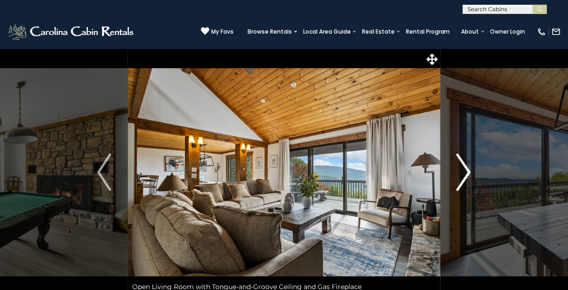
click at [465, 176] on img "Next" at bounding box center [464, 172] width 14 height 37
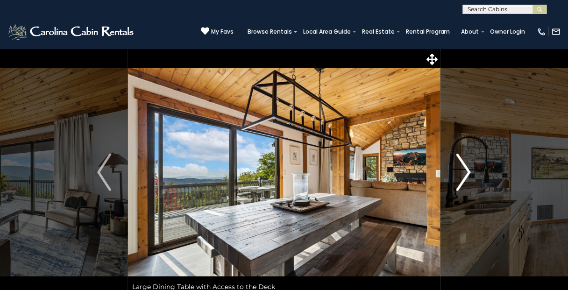
click at [465, 174] on img "Next" at bounding box center [464, 172] width 14 height 37
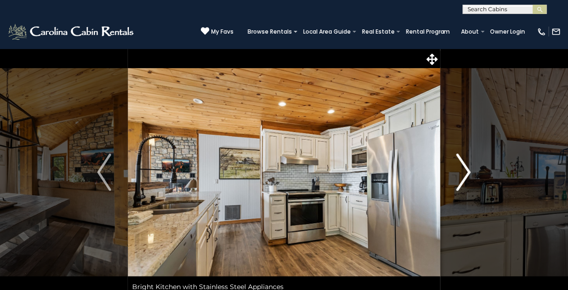
click at [465, 174] on img "Next" at bounding box center [464, 172] width 14 height 37
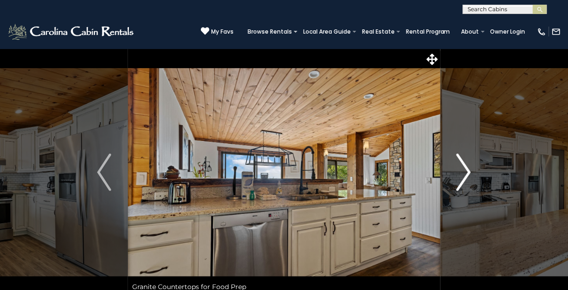
click at [465, 174] on img "Next" at bounding box center [464, 172] width 14 height 37
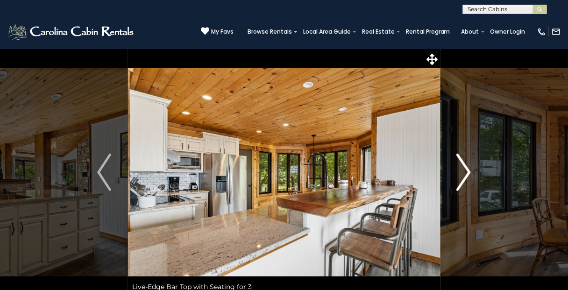
click at [465, 174] on img "Next" at bounding box center [464, 172] width 14 height 37
